Goal: Check status

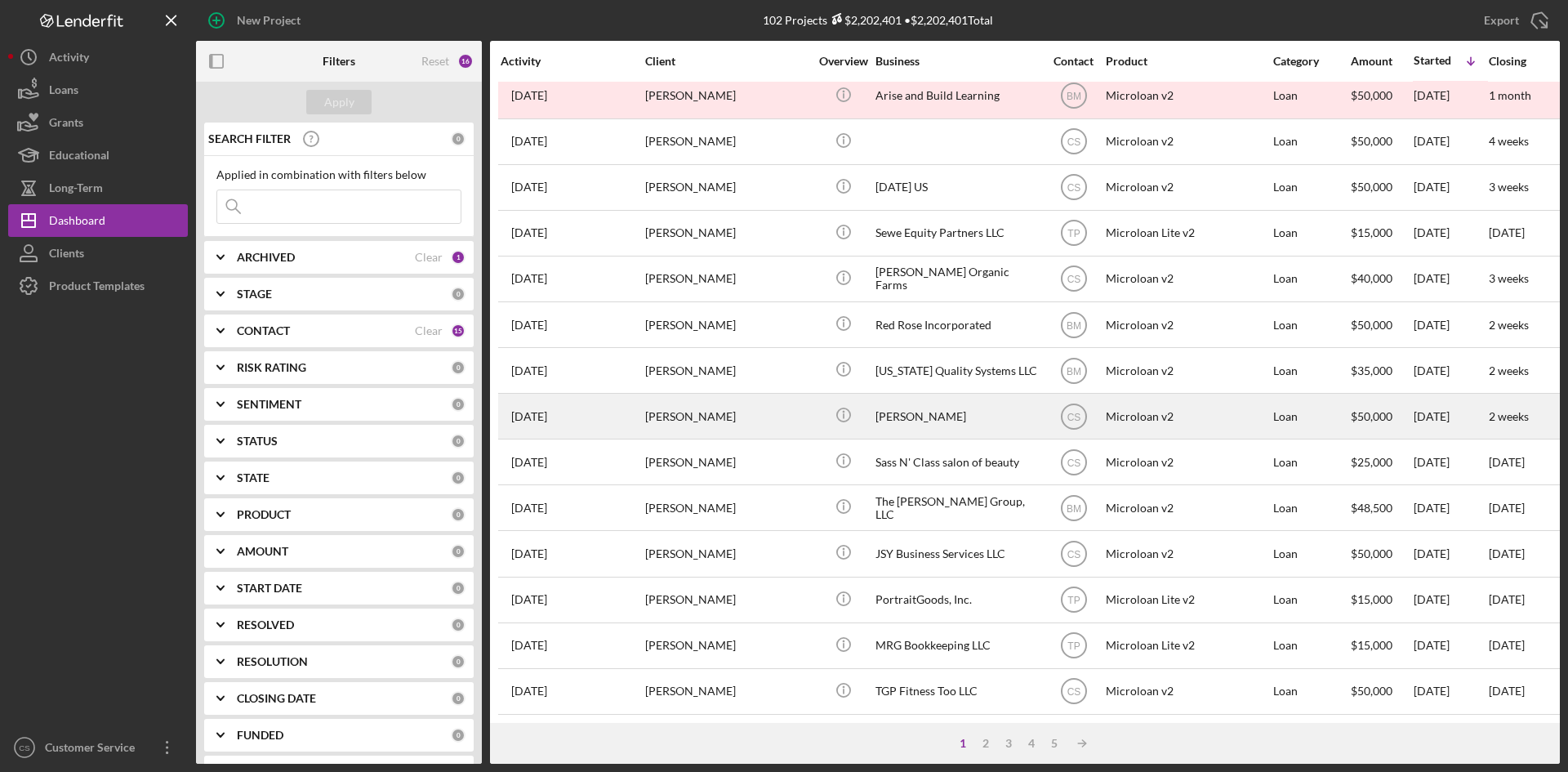
scroll to position [525, 0]
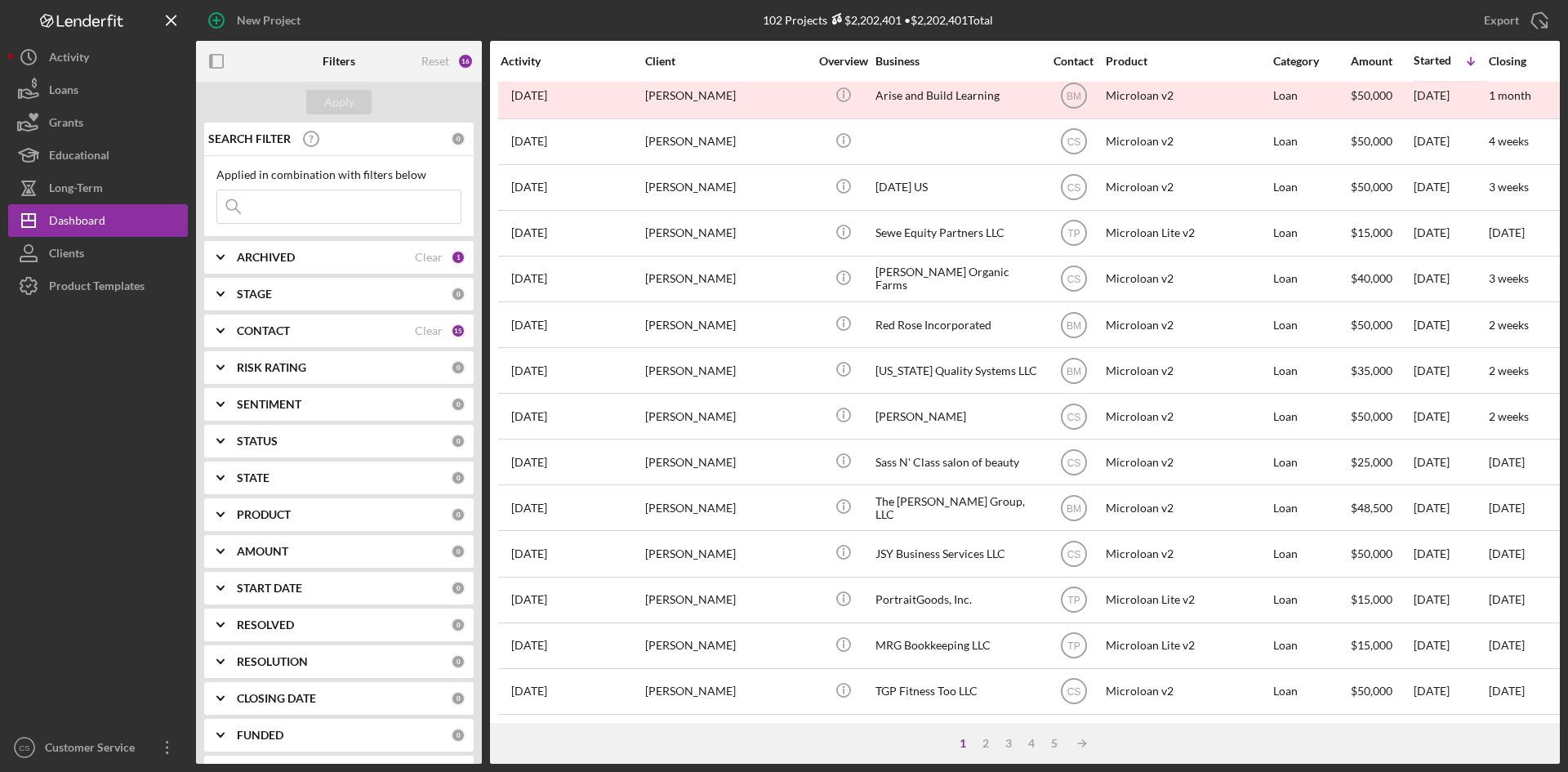
click at [283, 204] on input at bounding box center [339, 206] width 244 height 33
click at [259, 262] on b "ARCHIVED" at bounding box center [265, 257] width 58 height 13
click at [226, 345] on input "Archived" at bounding box center [225, 351] width 17 height 17
checkbox input "true"
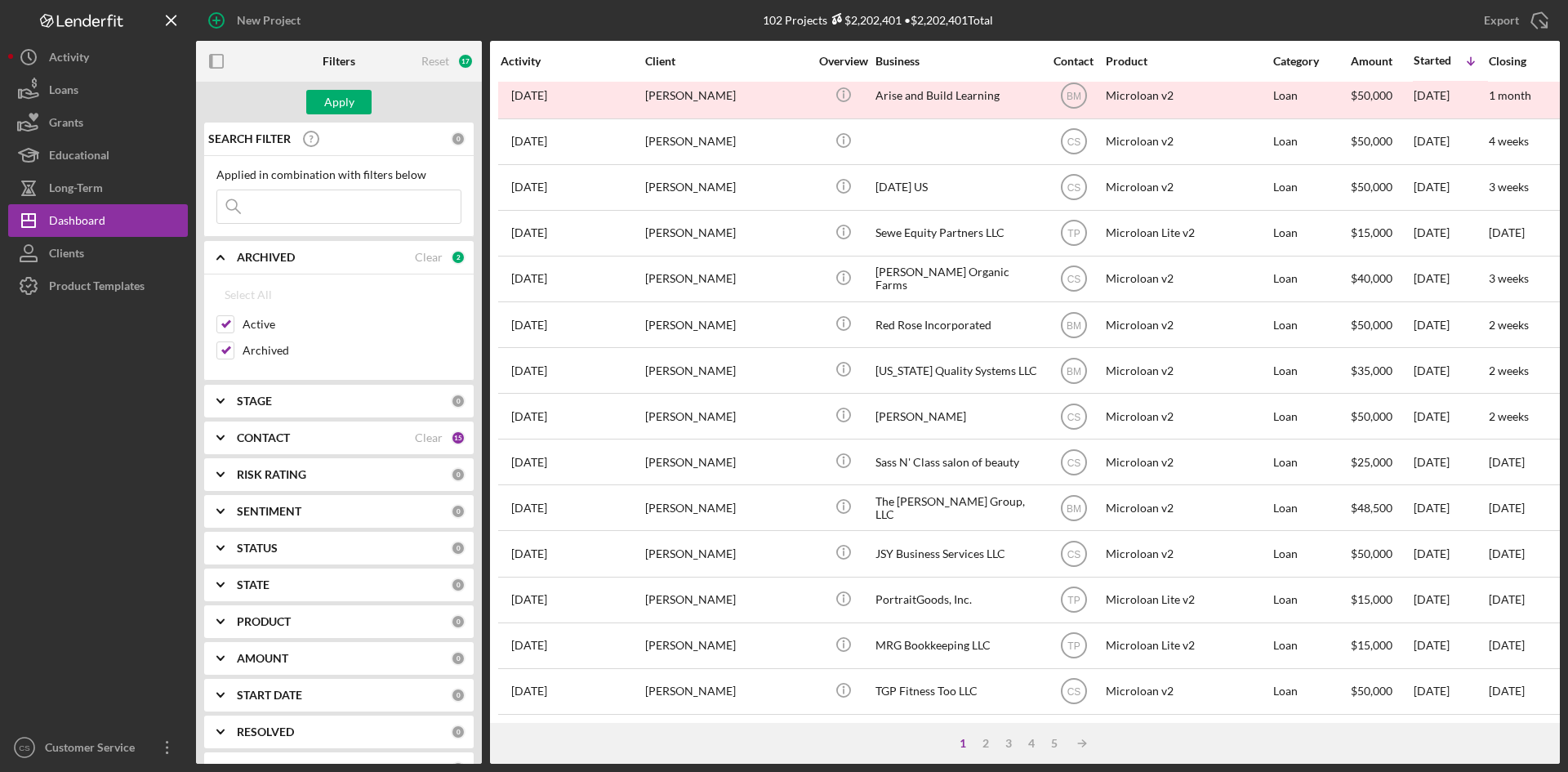
click at [296, 209] on input at bounding box center [339, 206] width 244 height 33
paste input "Time2Sleep"
type input "Time2Sleep"
click at [346, 99] on div "Apply" at bounding box center [339, 102] width 30 height 24
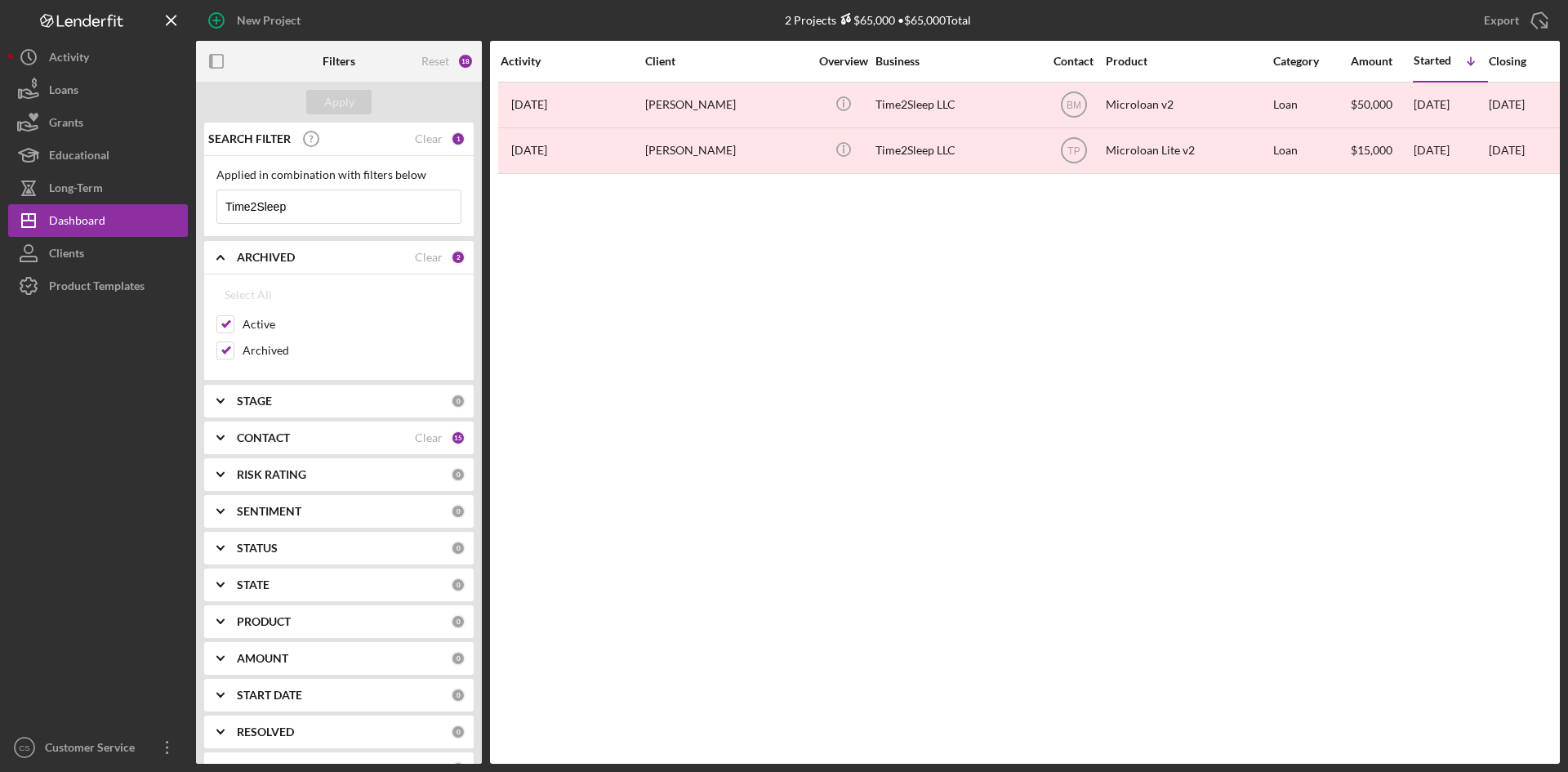
scroll to position [0, 0]
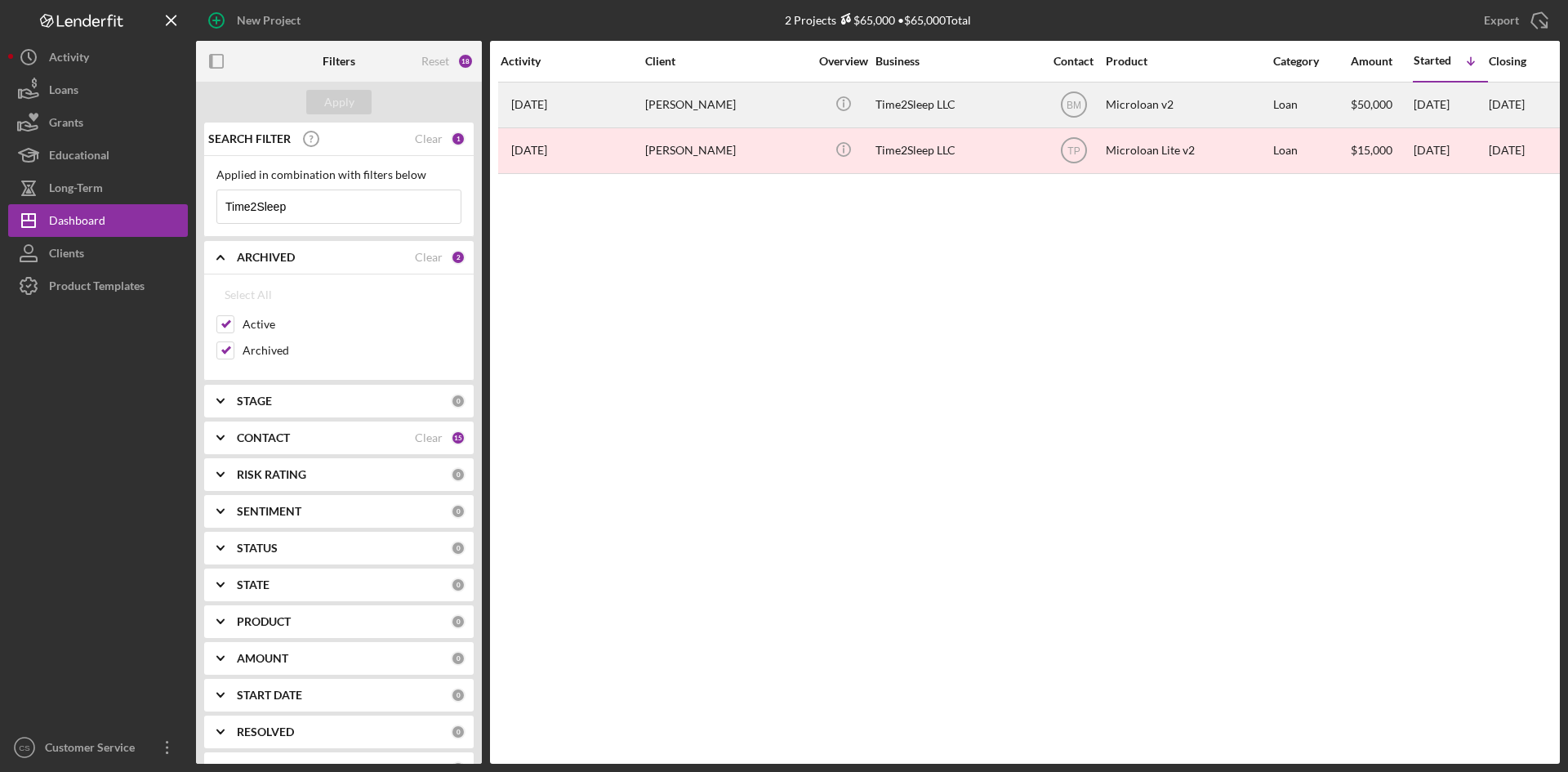
click at [1001, 99] on div "Time2Sleep LLC" at bounding box center [957, 105] width 164 height 43
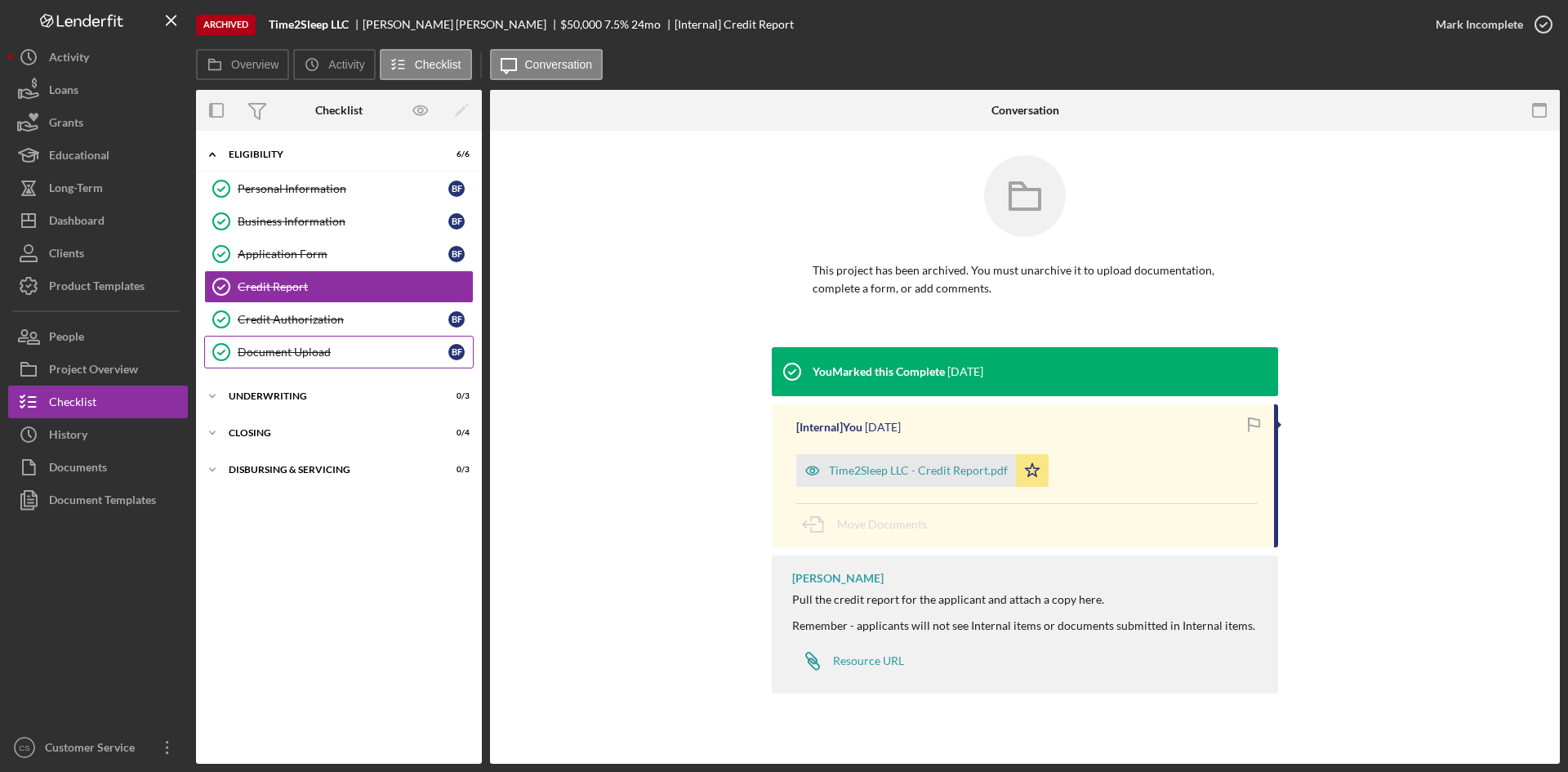
click at [363, 361] on link "Document Upload Document Upload B F" at bounding box center [339, 351] width 270 height 33
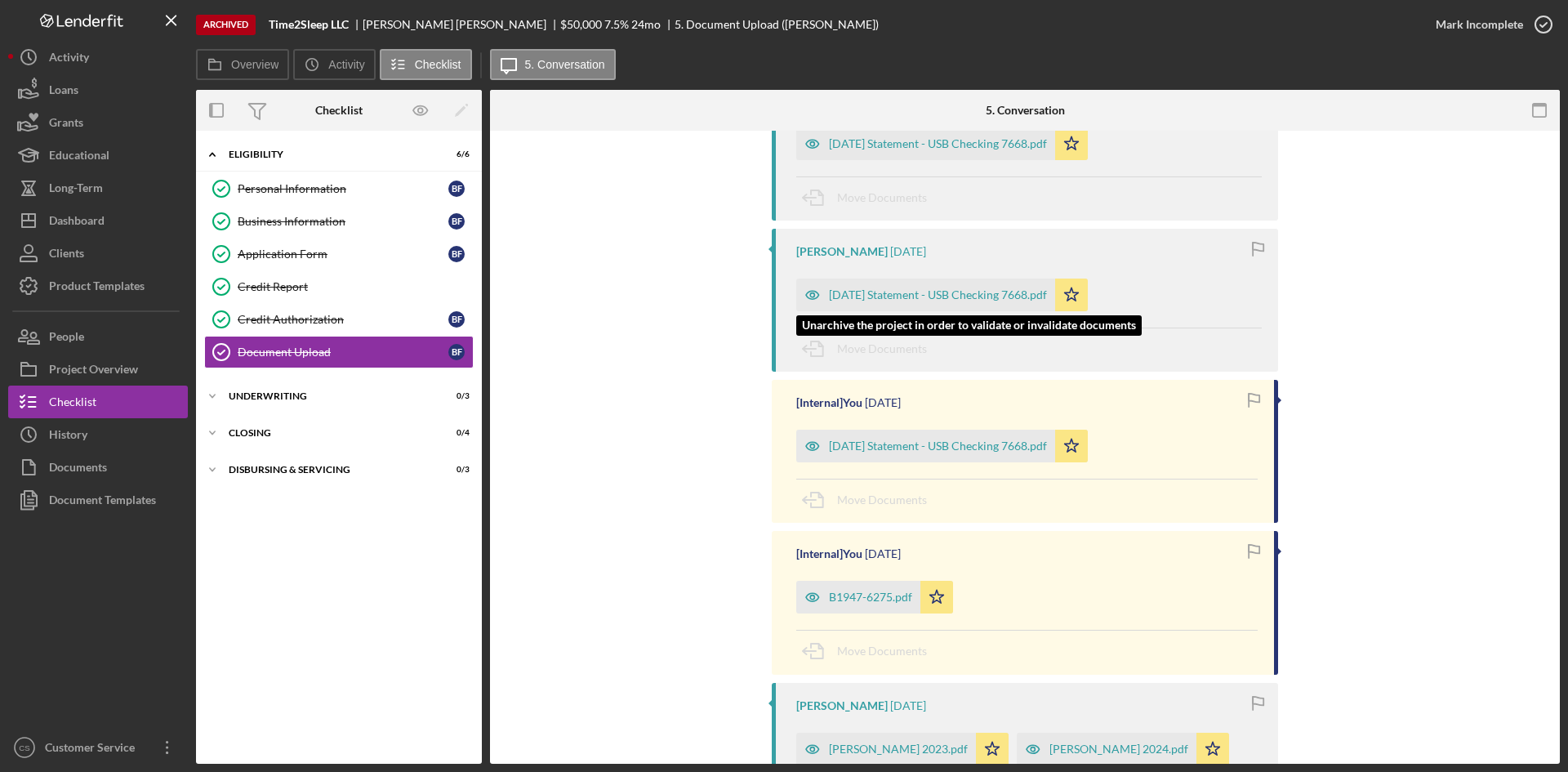
scroll to position [245, 0]
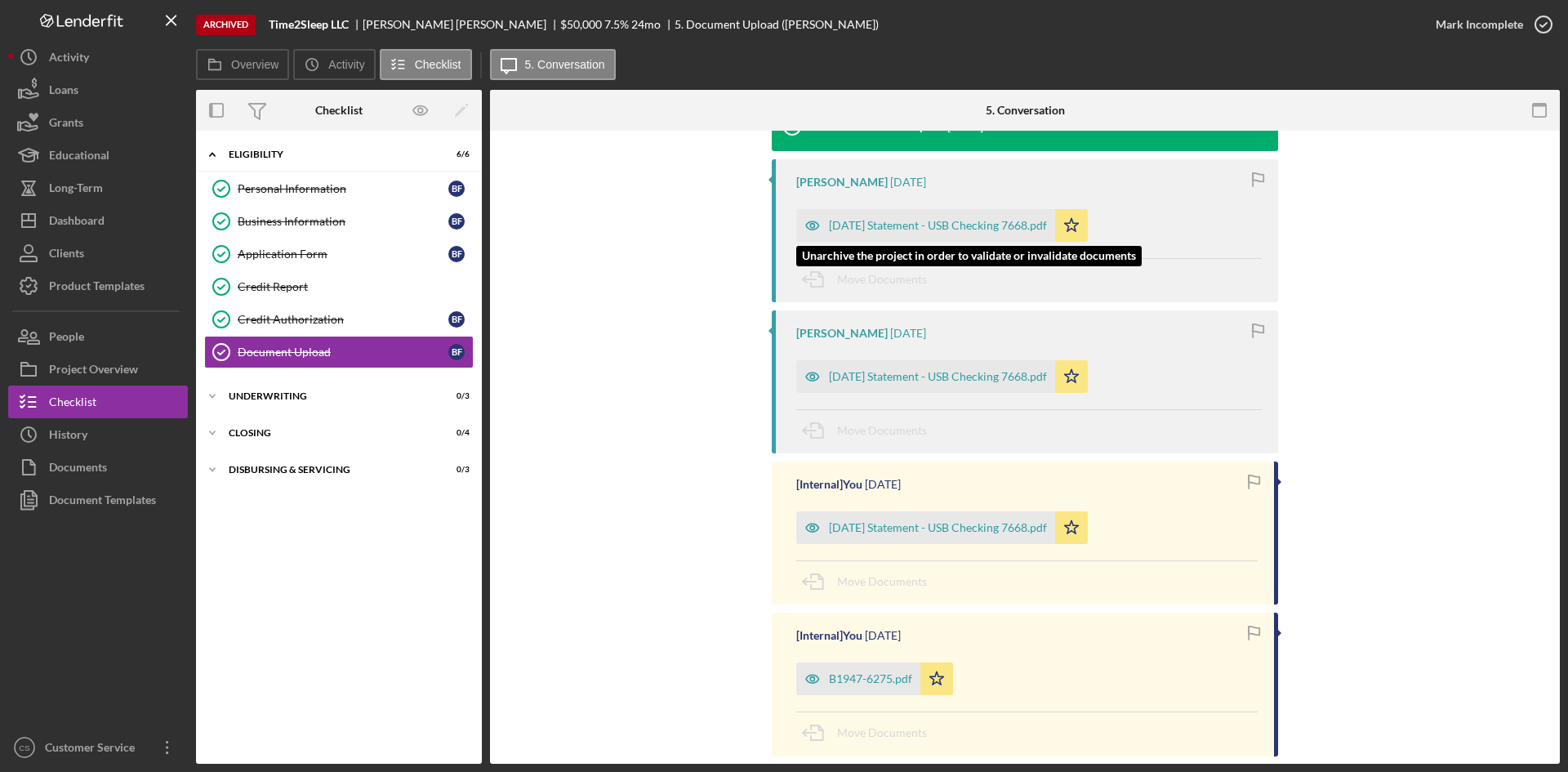
click at [924, 219] on div "[DATE] Statement - USB Checking 7668.pdf" at bounding box center [937, 225] width 218 height 13
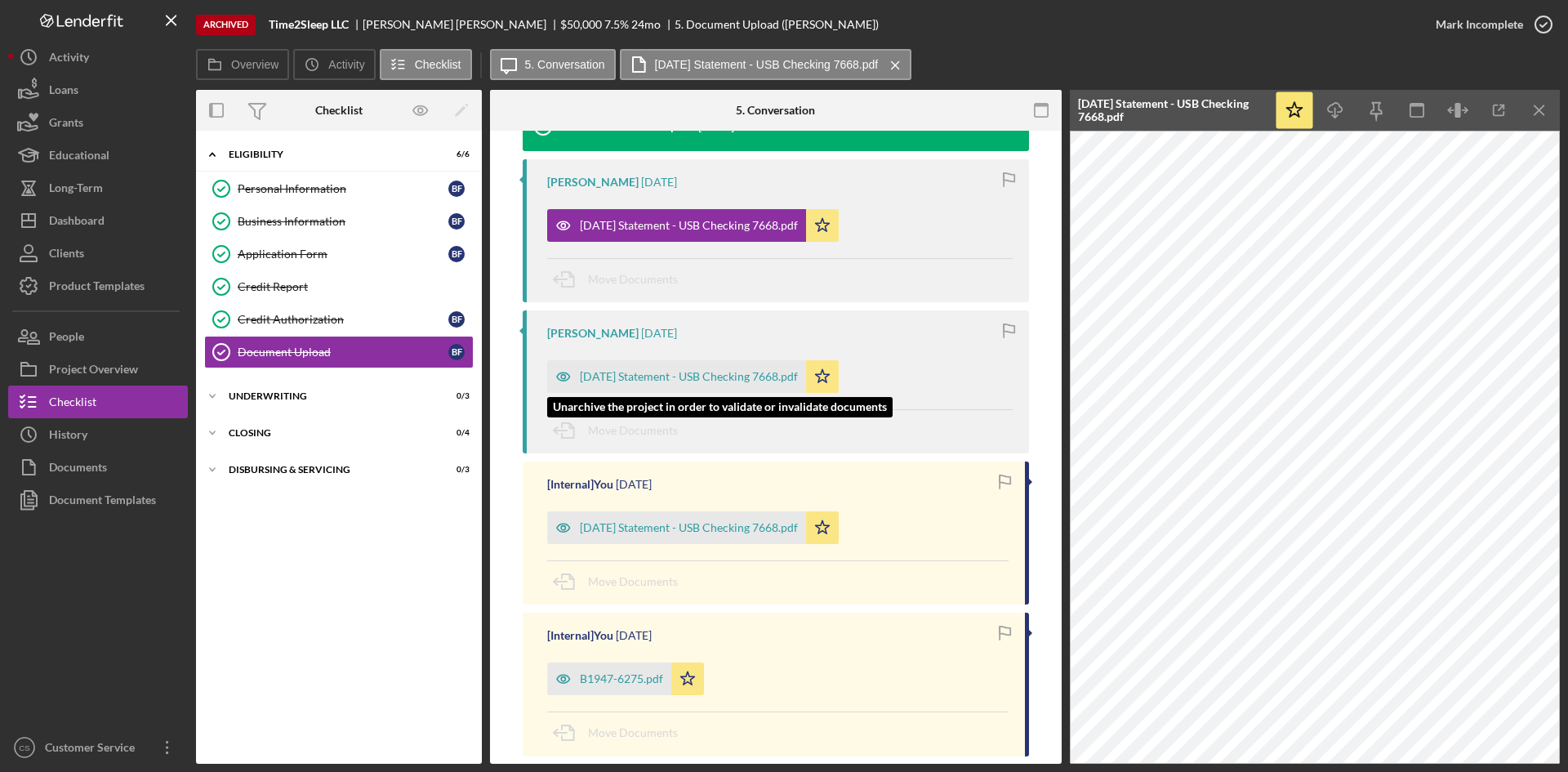
click at [746, 376] on div "[DATE] Statement - USB Checking 7668.pdf" at bounding box center [688, 376] width 218 height 13
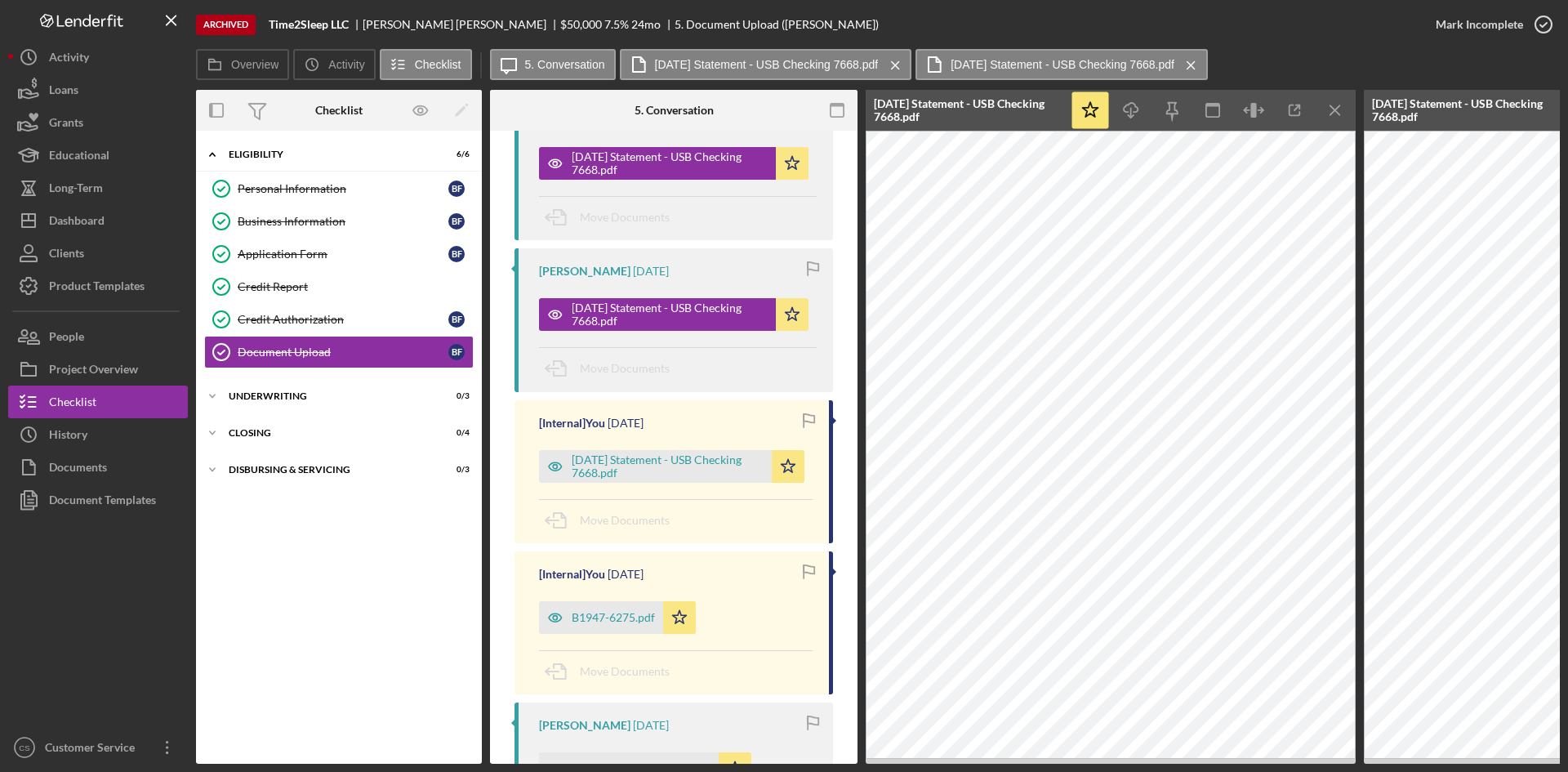
scroll to position [426, 0]
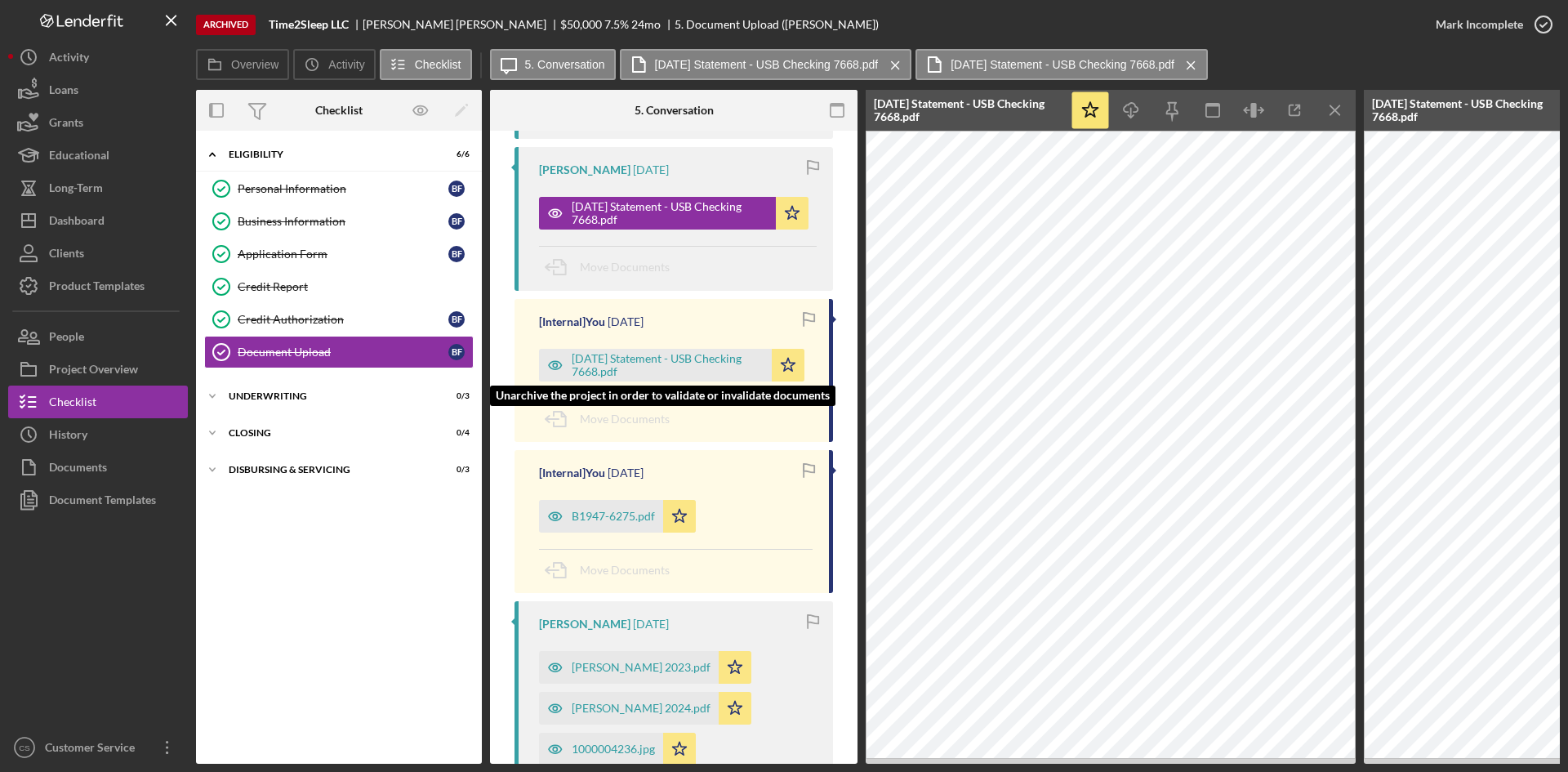
click at [641, 363] on div "[DATE] Statement - USB Checking 7668.pdf" at bounding box center [668, 365] width 192 height 26
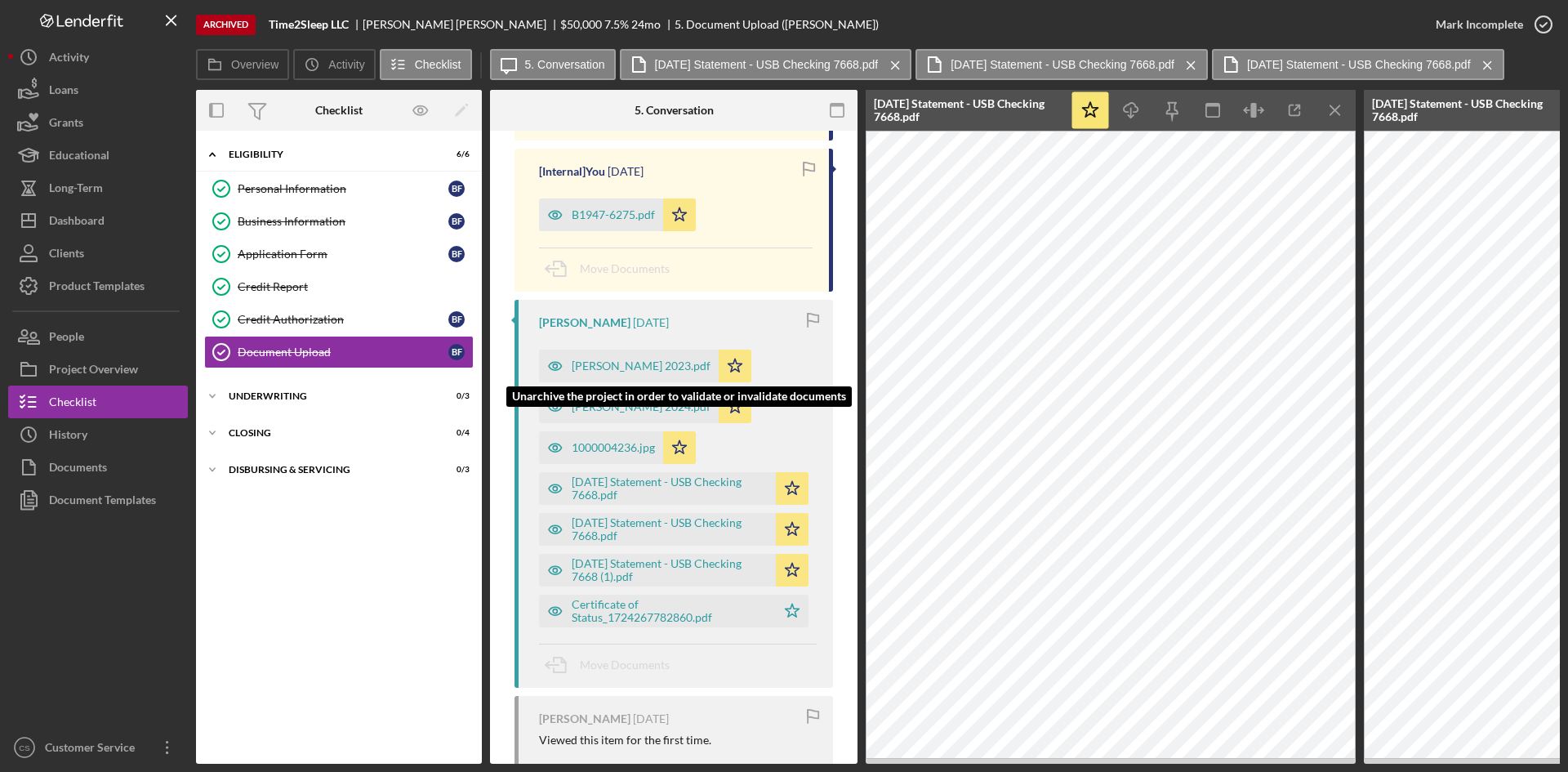
scroll to position [835, 0]
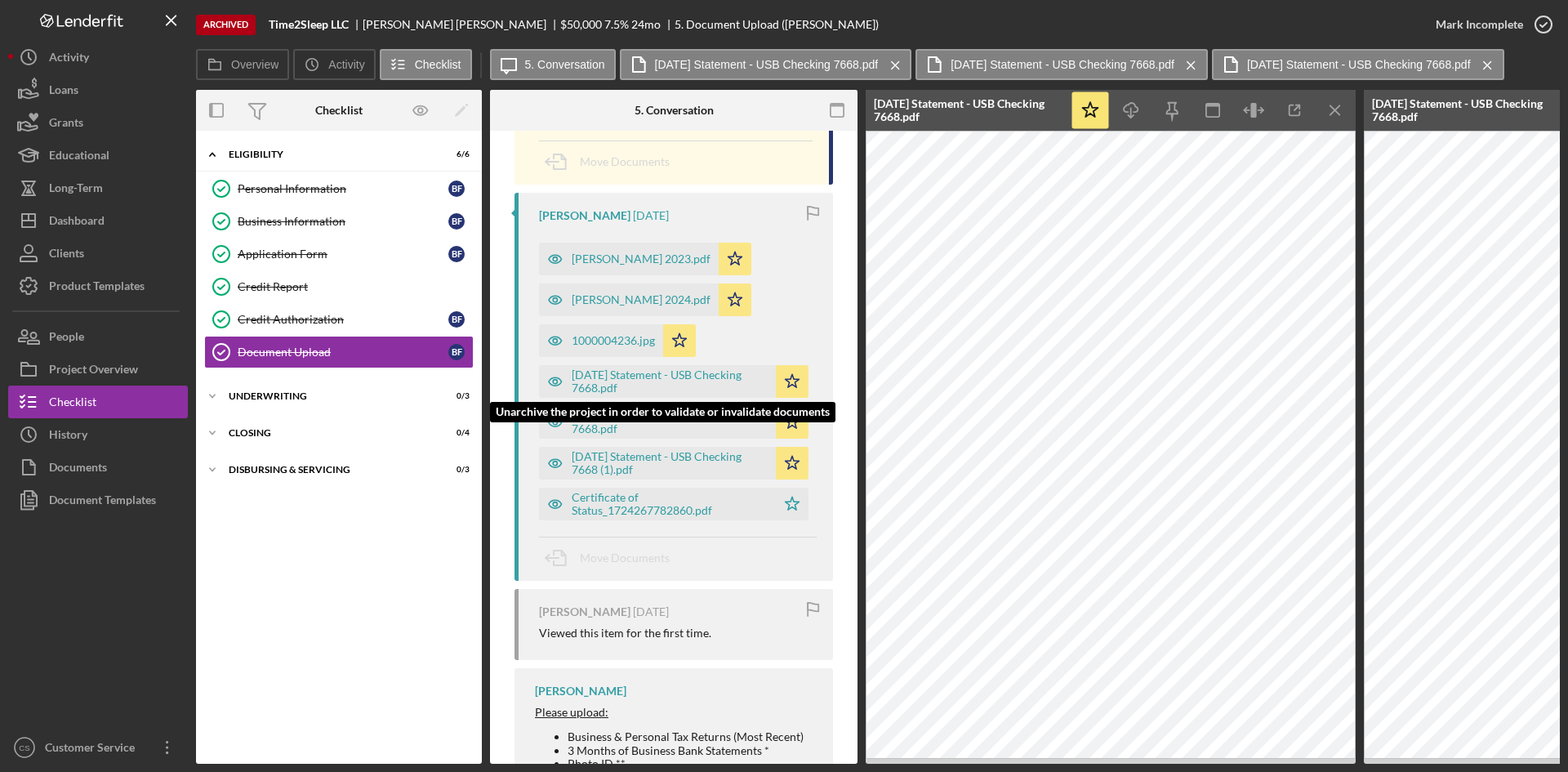
click at [626, 380] on div "[DATE] Statement - USB Checking 7668.pdf" at bounding box center [669, 381] width 196 height 26
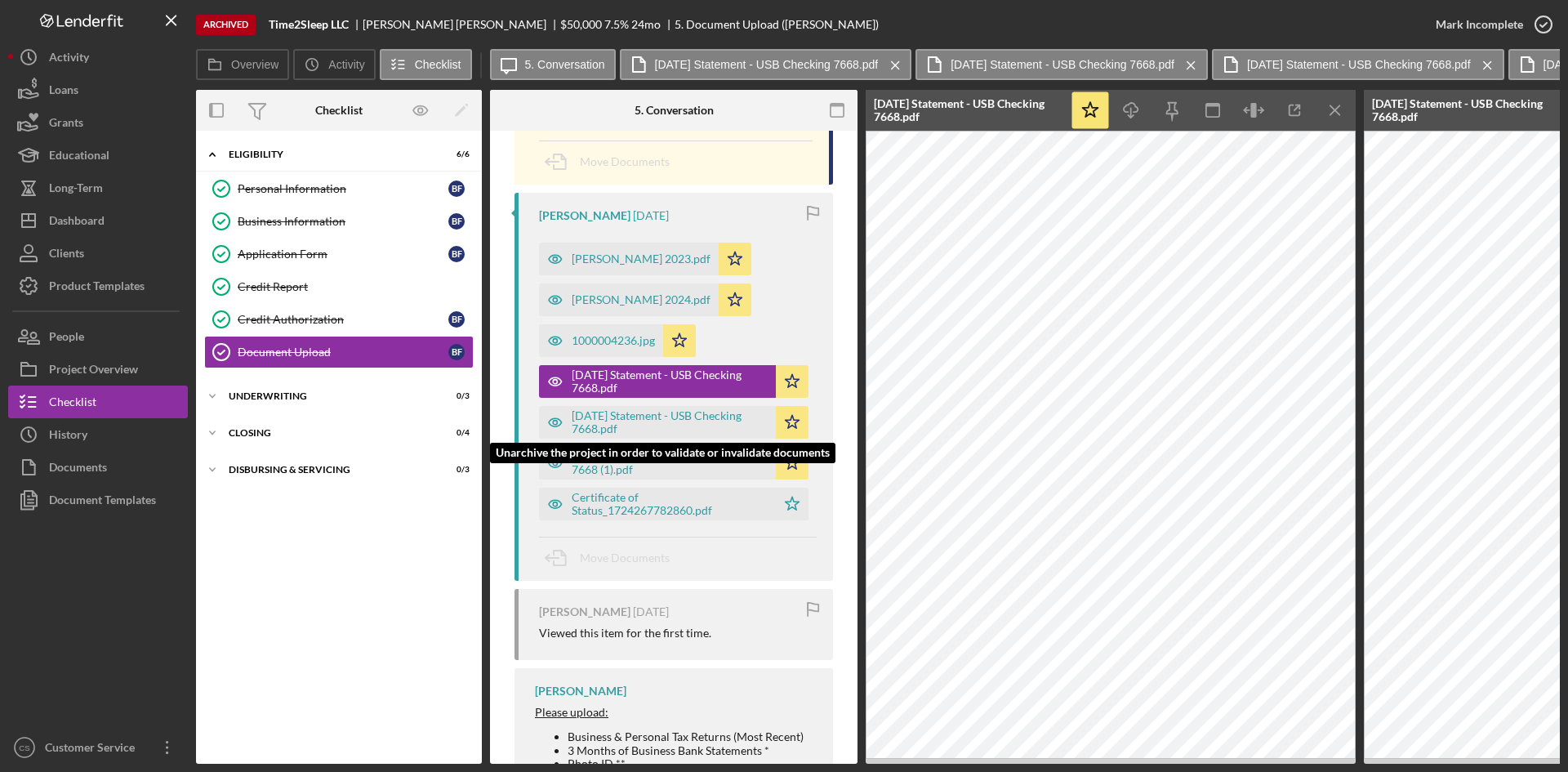
click at [643, 419] on div "[DATE] Statement - USB Checking 7668.pdf" at bounding box center [669, 421] width 196 height 26
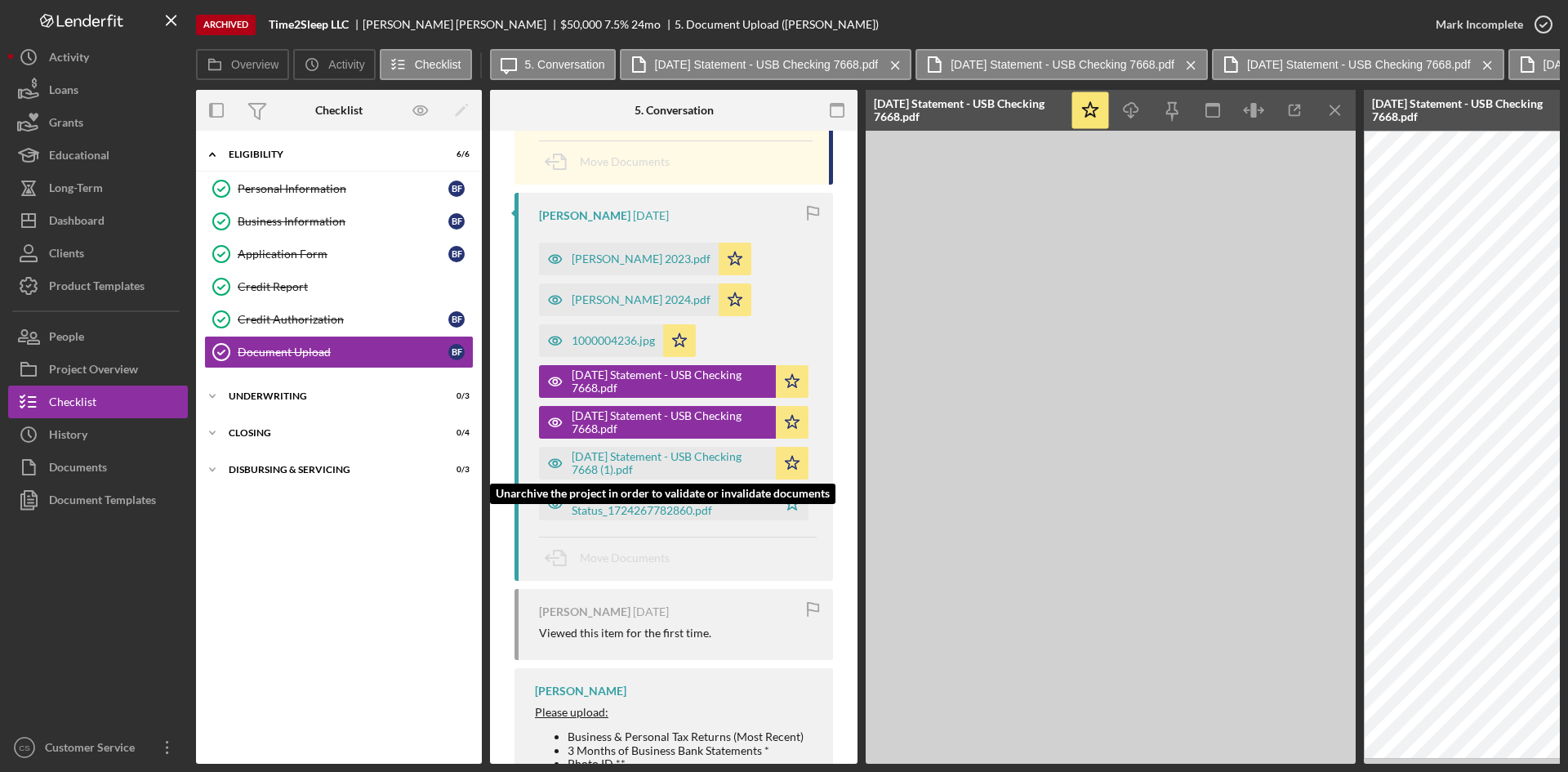
click at [640, 454] on div "[DATE] Statement - USB Checking 7668 (1).pdf" at bounding box center [669, 462] width 196 height 26
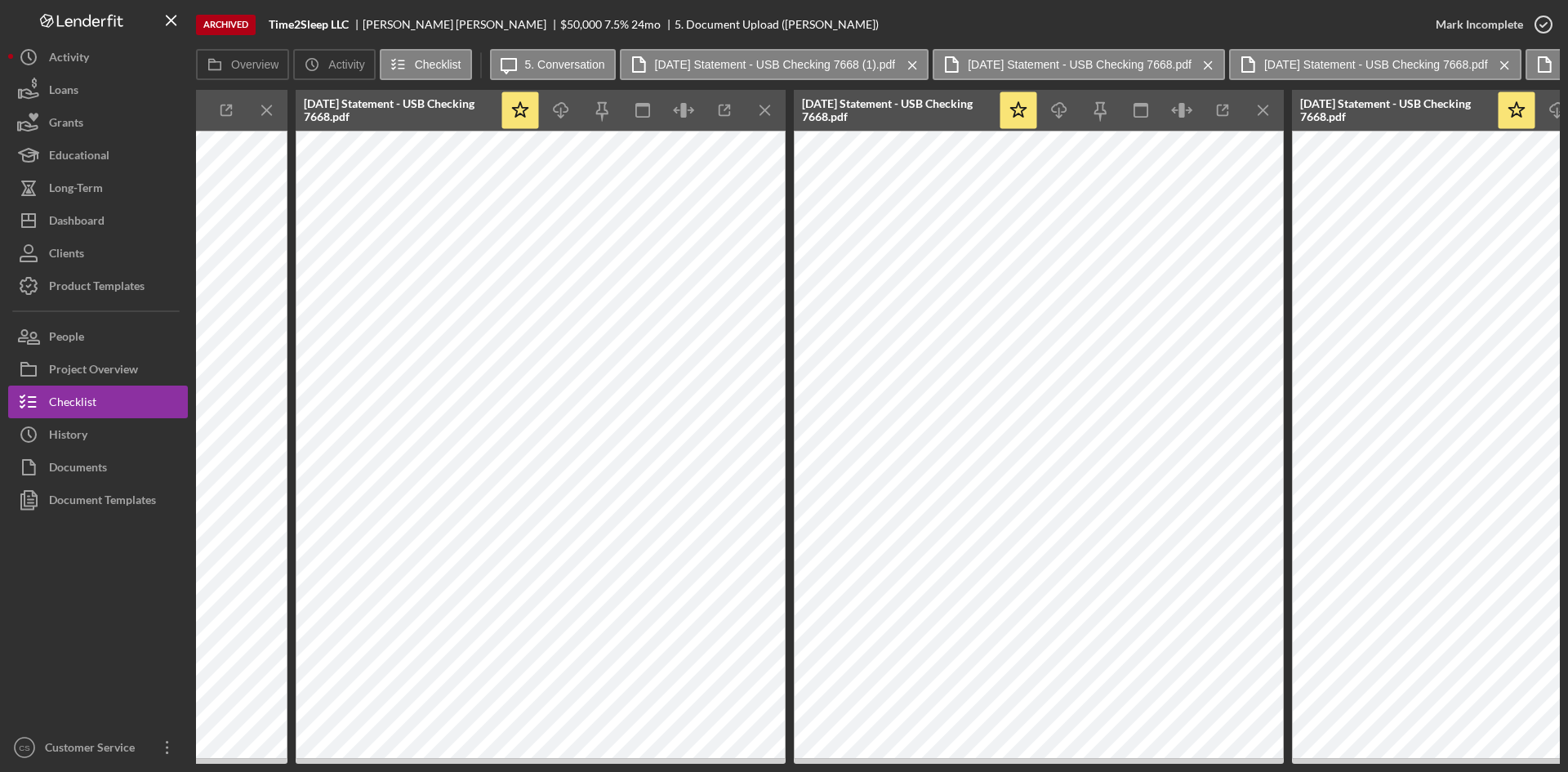
scroll to position [0, 980]
